Goal: Find specific page/section: Find specific page/section

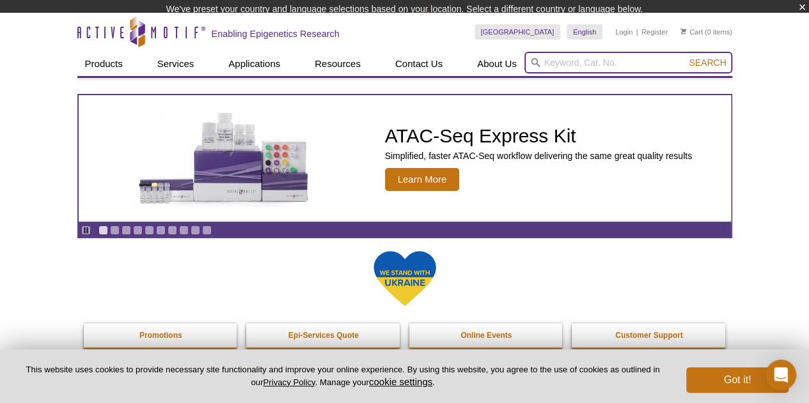
click at [557, 66] on input "search" at bounding box center [628, 63] width 208 height 22
paste input "V13-81091"
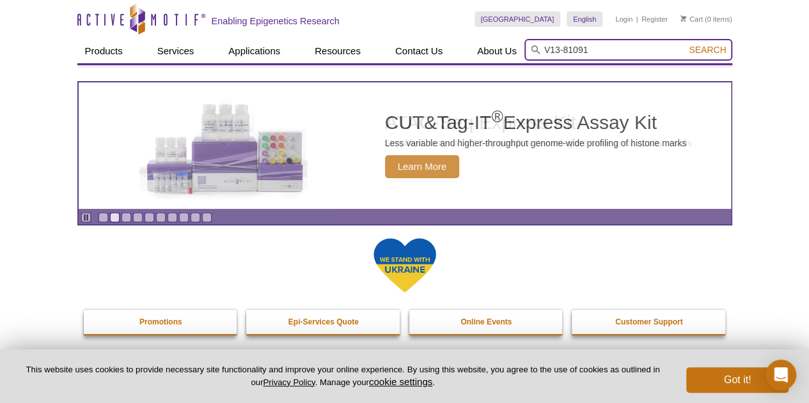
type input "V13-81091"
click at [685, 44] on button "Search" at bounding box center [707, 50] width 45 height 12
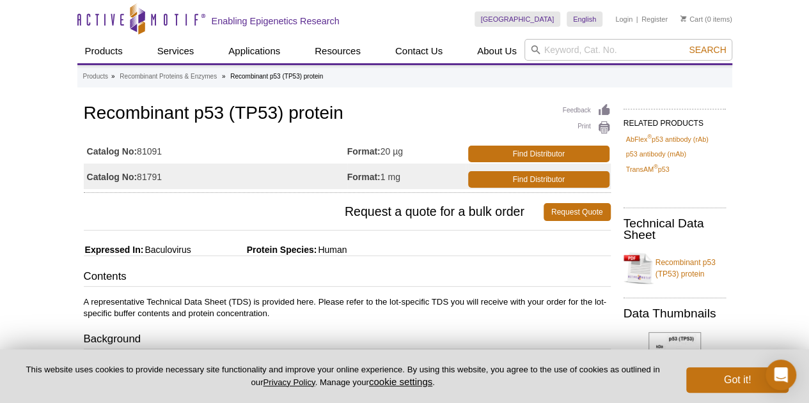
click at [398, 153] on td "Format: 20 µg" at bounding box center [406, 151] width 118 height 26
click at [391, 149] on td "Format: 20 µg" at bounding box center [406, 151] width 118 height 26
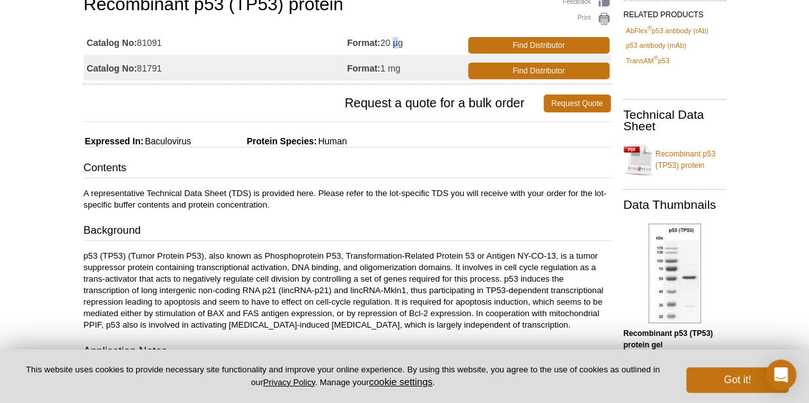
scroll to position [128, 0]
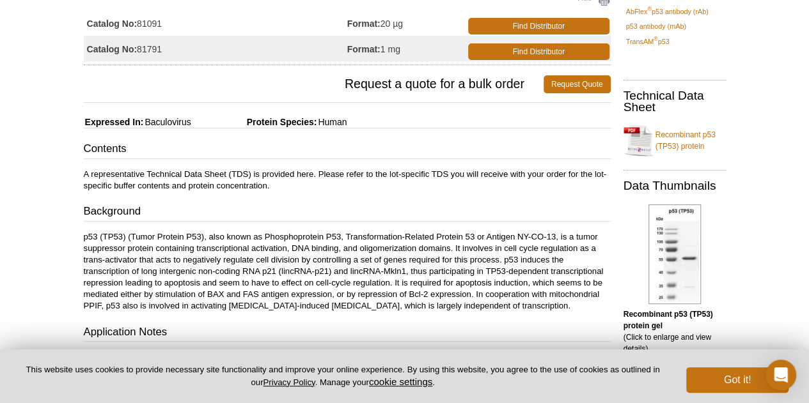
click at [378, 17] on td "Format: 20 µg" at bounding box center [406, 23] width 118 height 26
drag, startPoint x: 378, startPoint y: 17, endPoint x: 116, endPoint y: 35, distance: 262.1
click at [371, 19] on td "Format: 20 µg" at bounding box center [406, 23] width 118 height 26
click at [95, 27] on strong "Catalog No:" at bounding box center [112, 24] width 51 height 12
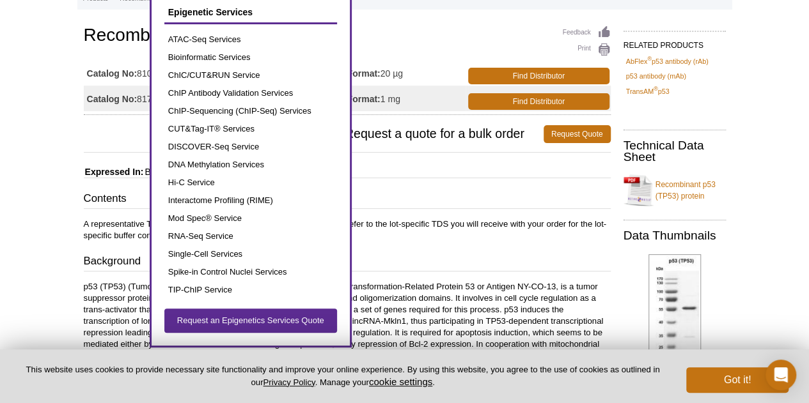
scroll to position [0, 0]
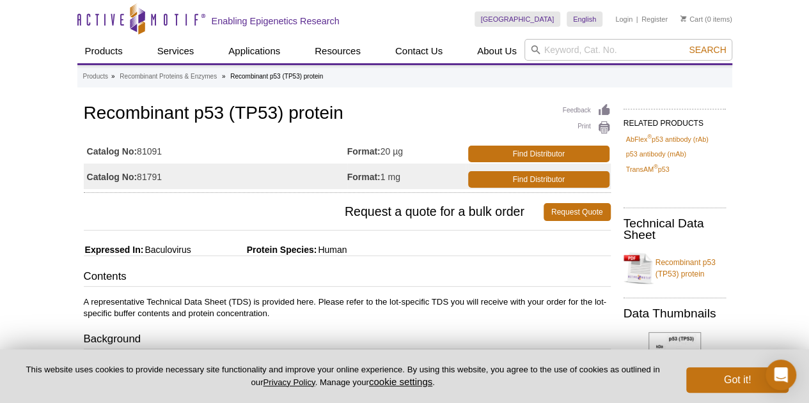
click at [116, 215] on span "Request a quote for a bulk order" at bounding box center [314, 212] width 460 height 18
drag, startPoint x: 138, startPoint y: 150, endPoint x: 166, endPoint y: 157, distance: 28.8
click at [166, 157] on td "Catalog No: 81091" at bounding box center [215, 151] width 263 height 26
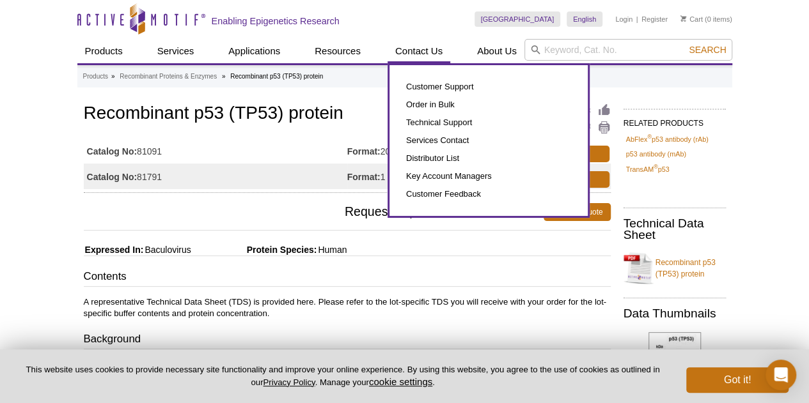
copy td "81091"
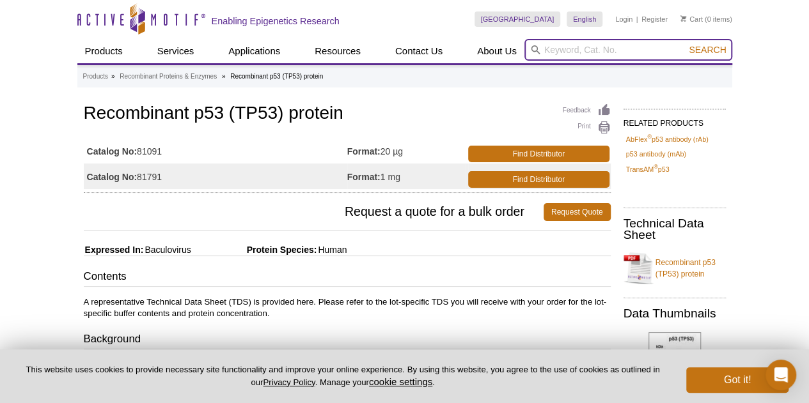
click at [595, 52] on input "search" at bounding box center [628, 50] width 208 height 22
paste input "81091"
type input "81091"
click at [685, 44] on button "Search" at bounding box center [707, 50] width 45 height 12
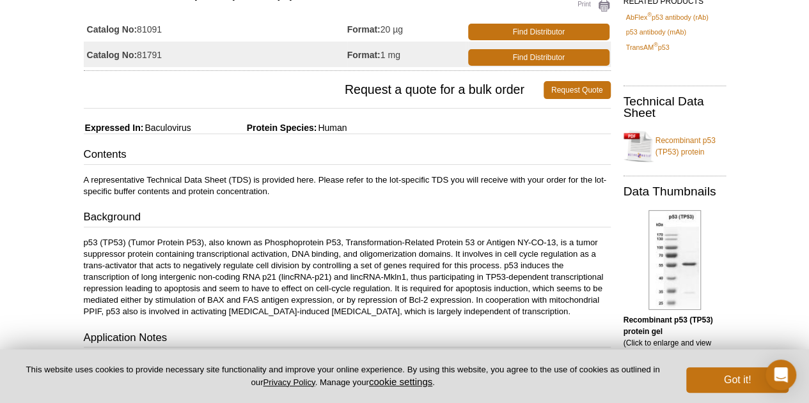
scroll to position [128, 0]
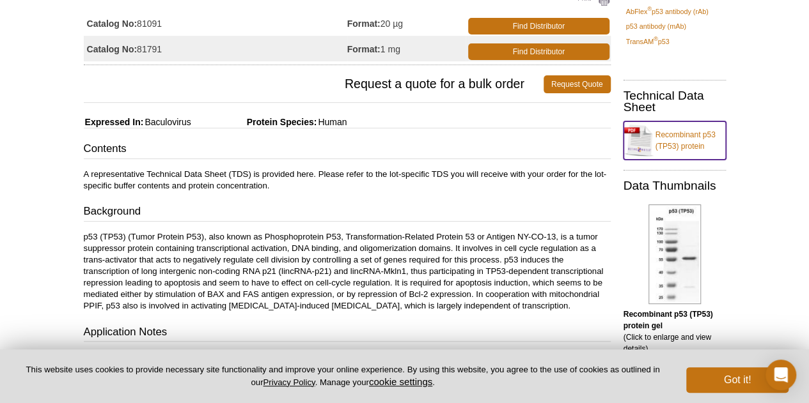
click at [674, 149] on link "Recombinant p53 (TP53) protein" at bounding box center [674, 140] width 102 height 38
